Goal: Information Seeking & Learning: Learn about a topic

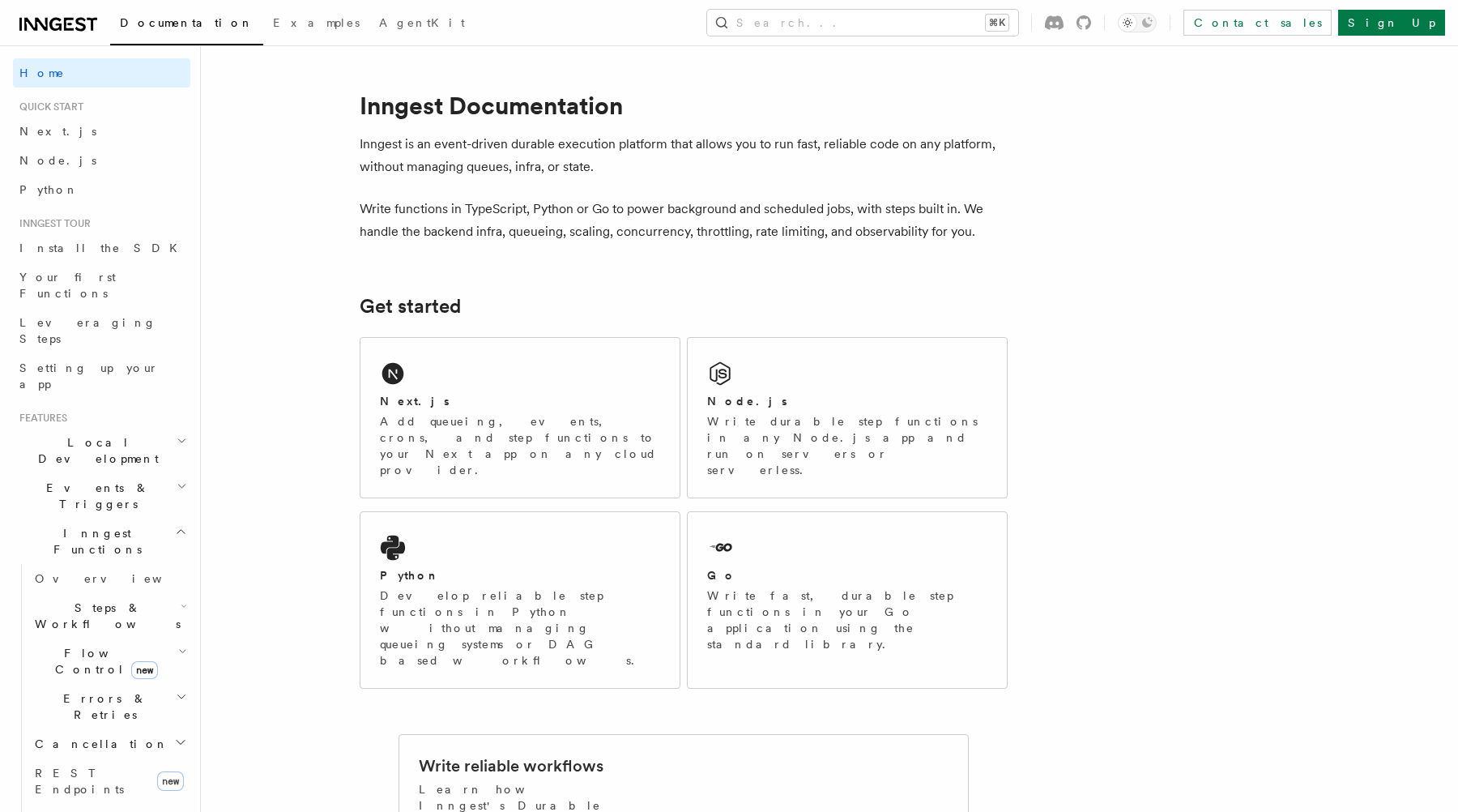
click at [939, 14] on button "Search... ⌘K" at bounding box center [862, 23] width 311 height 26
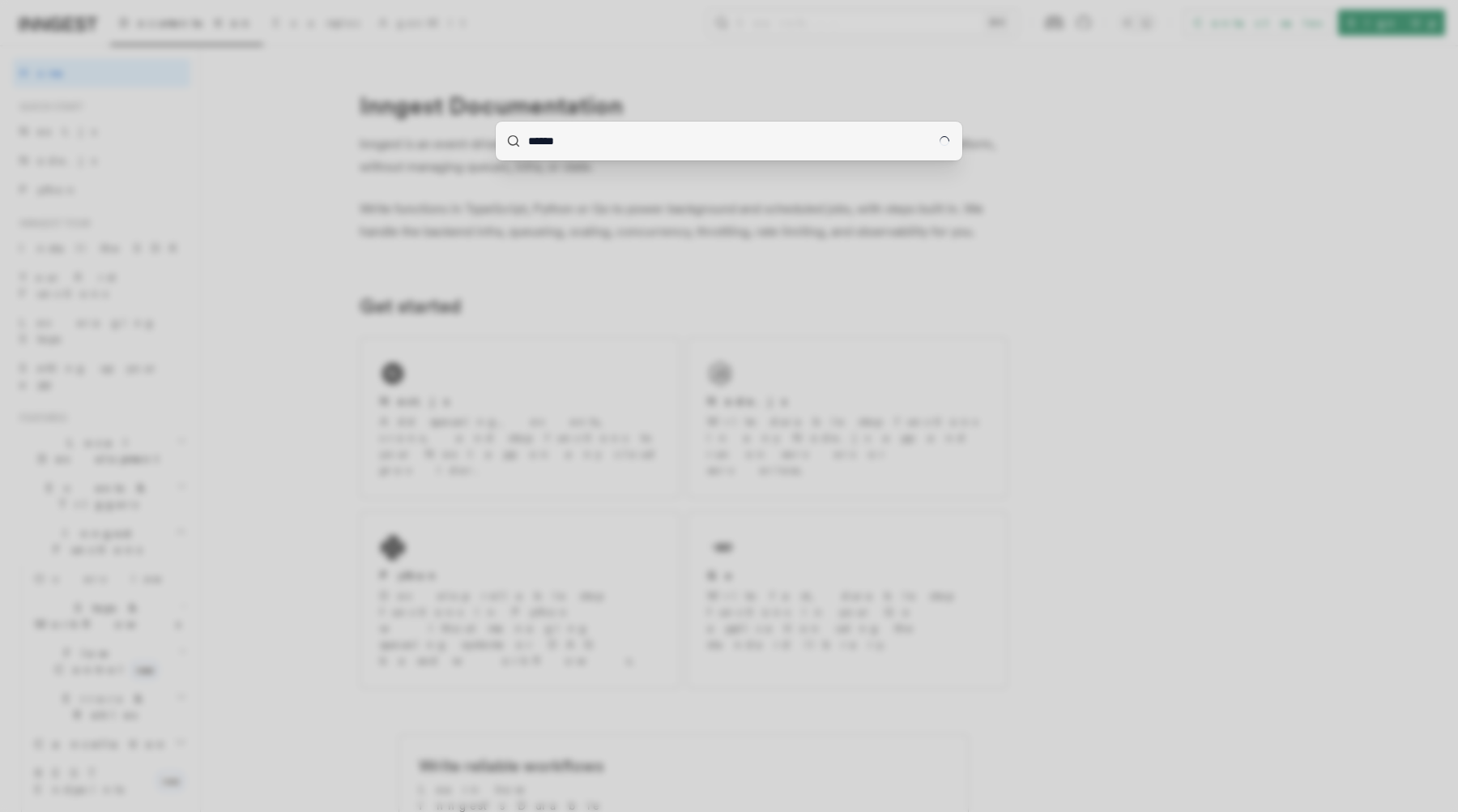
type input "******"
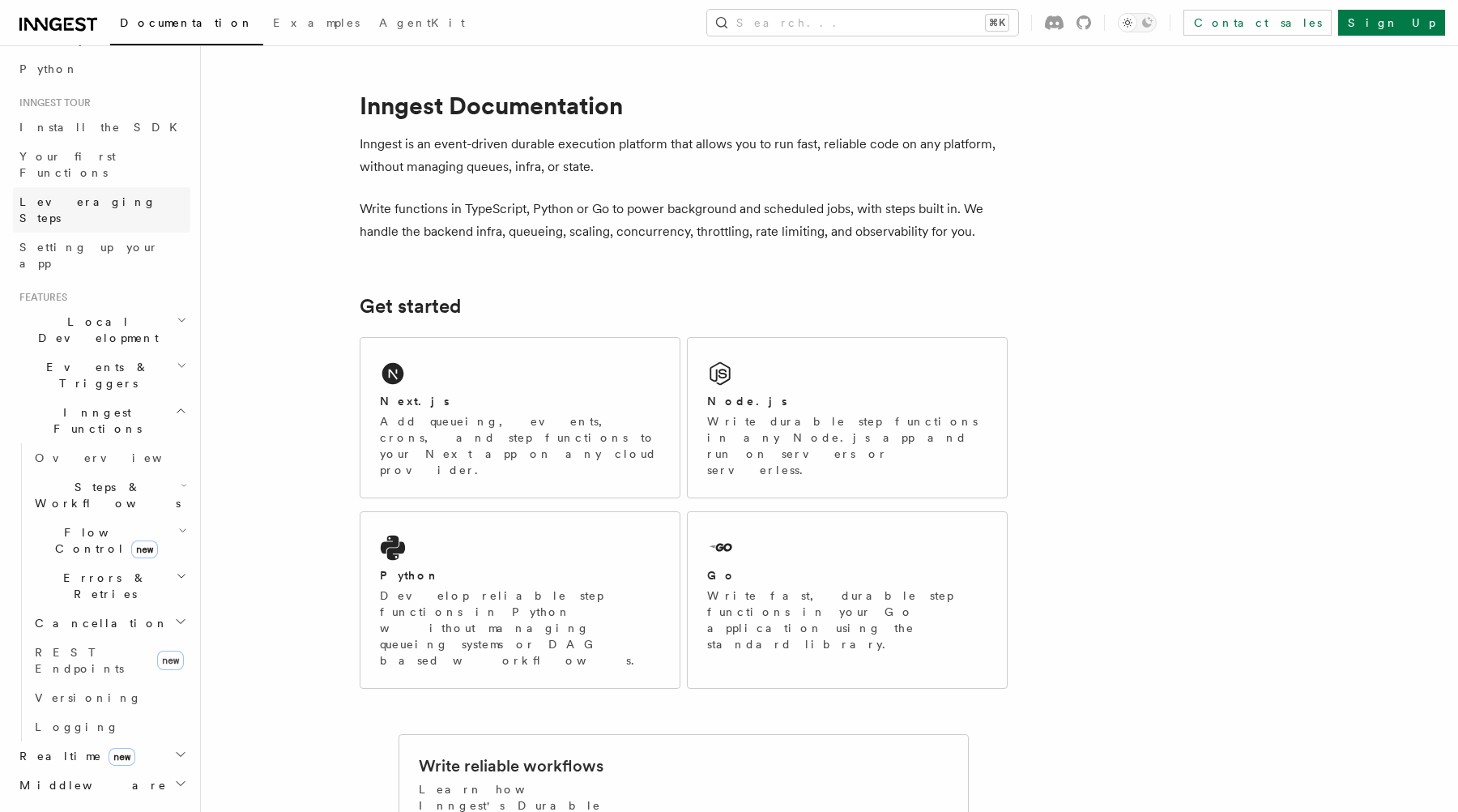
scroll to position [517, 0]
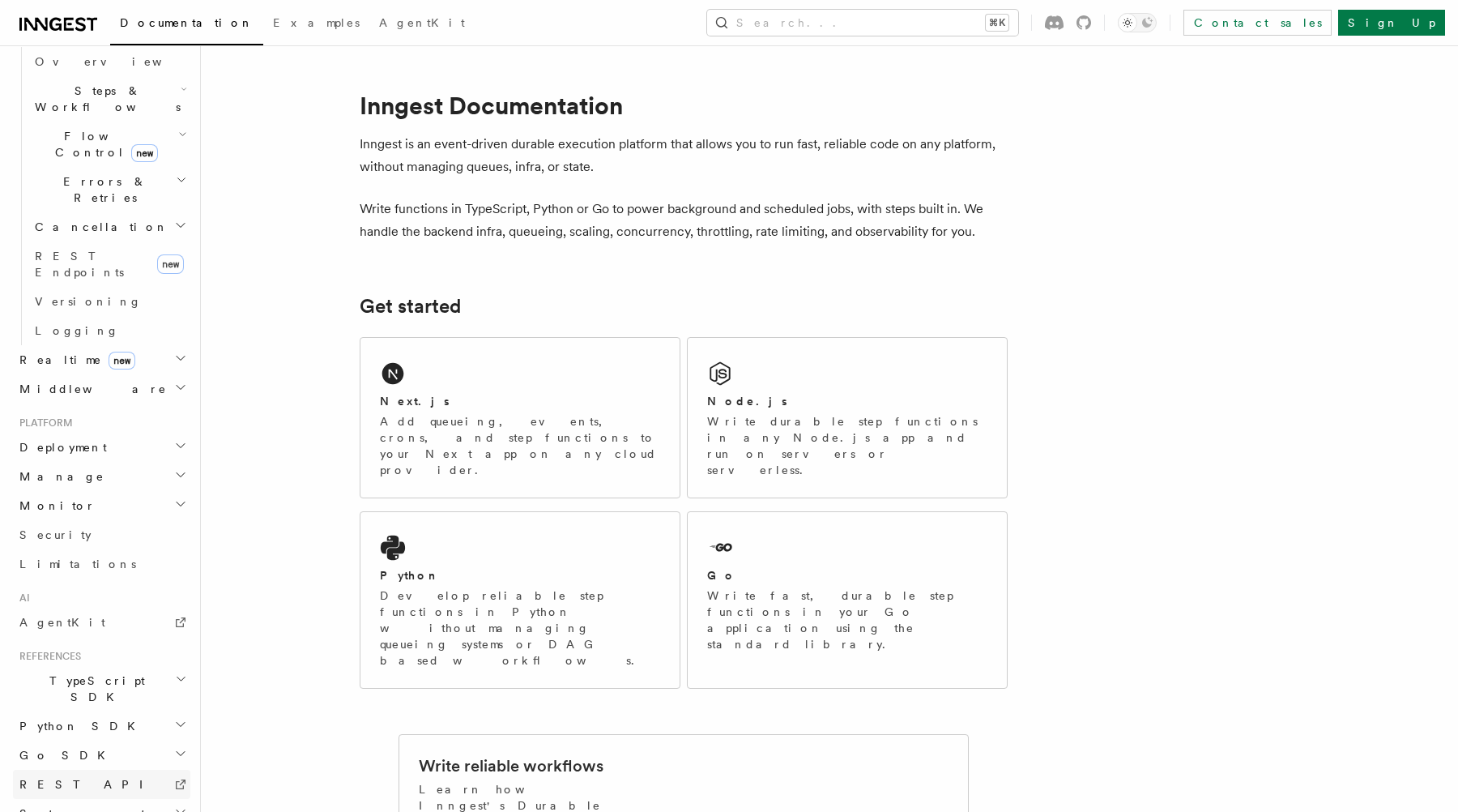
click at [64, 778] on span "REST API" at bounding box center [88, 784] width 138 height 13
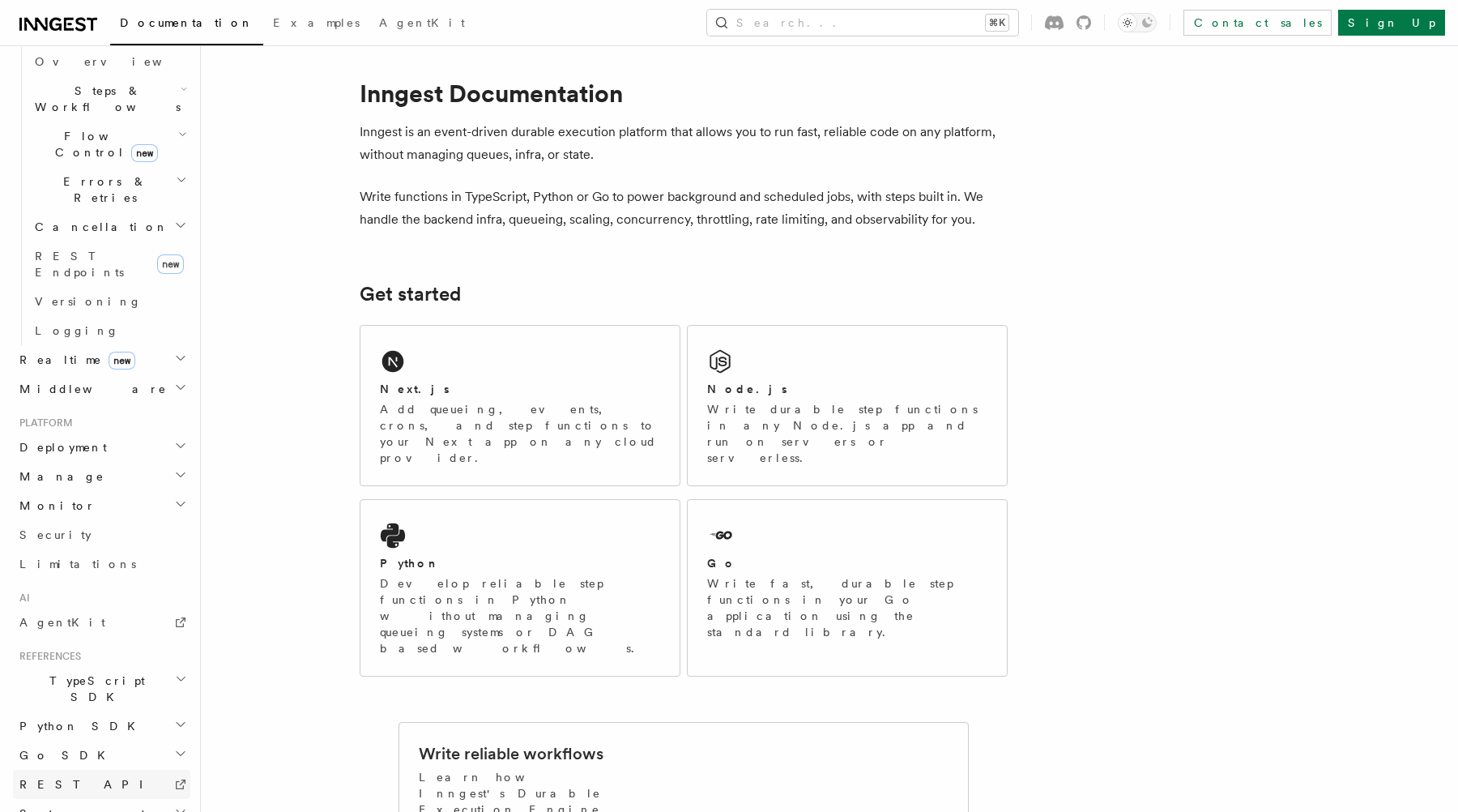
scroll to position [11, 0]
click at [99, 345] on h2 "Realtime new" at bounding box center [102, 359] width 178 height 29
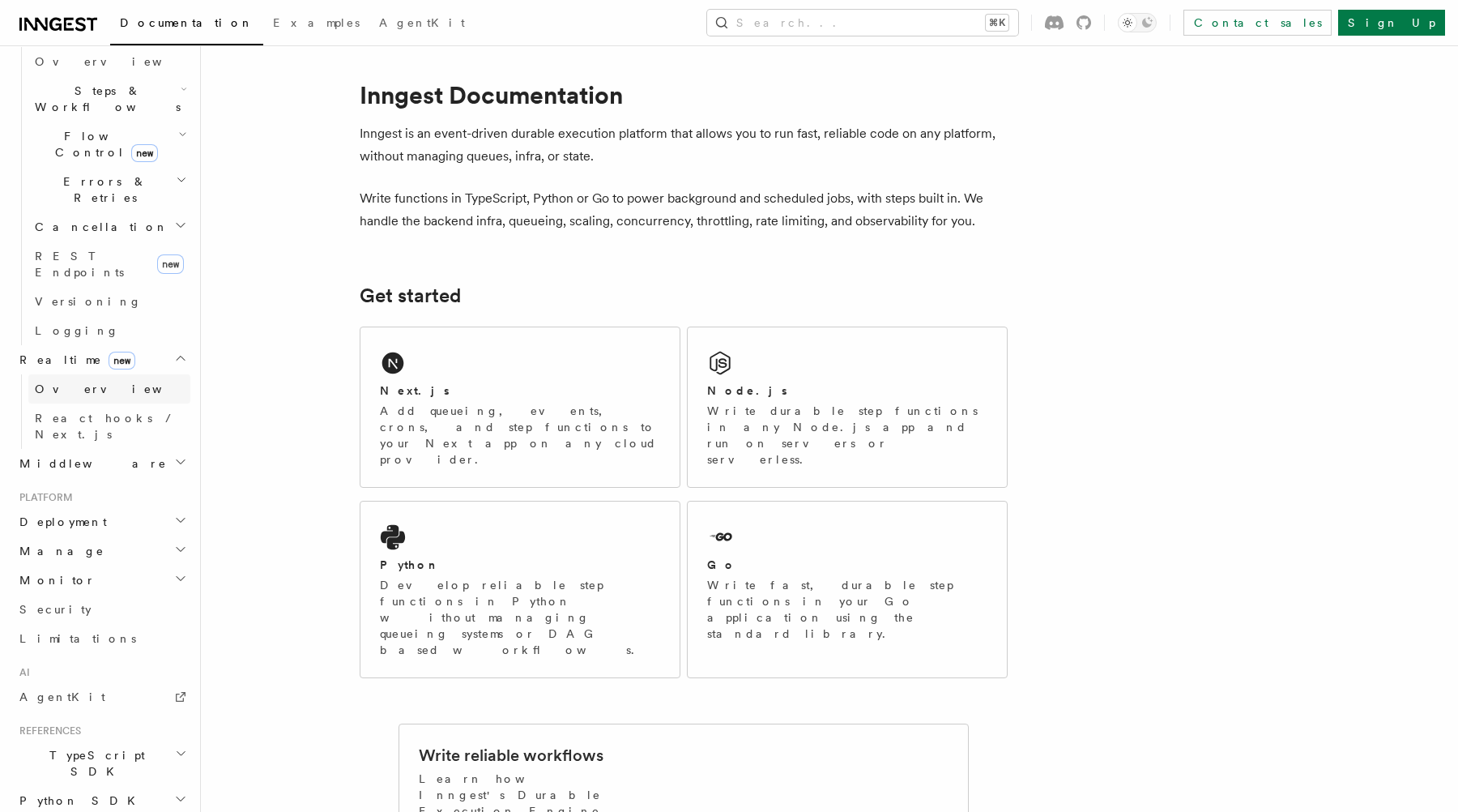
click at [92, 374] on link "Overview" at bounding box center [109, 388] width 162 height 29
